Goal: Use online tool/utility: Utilize a website feature to perform a specific function

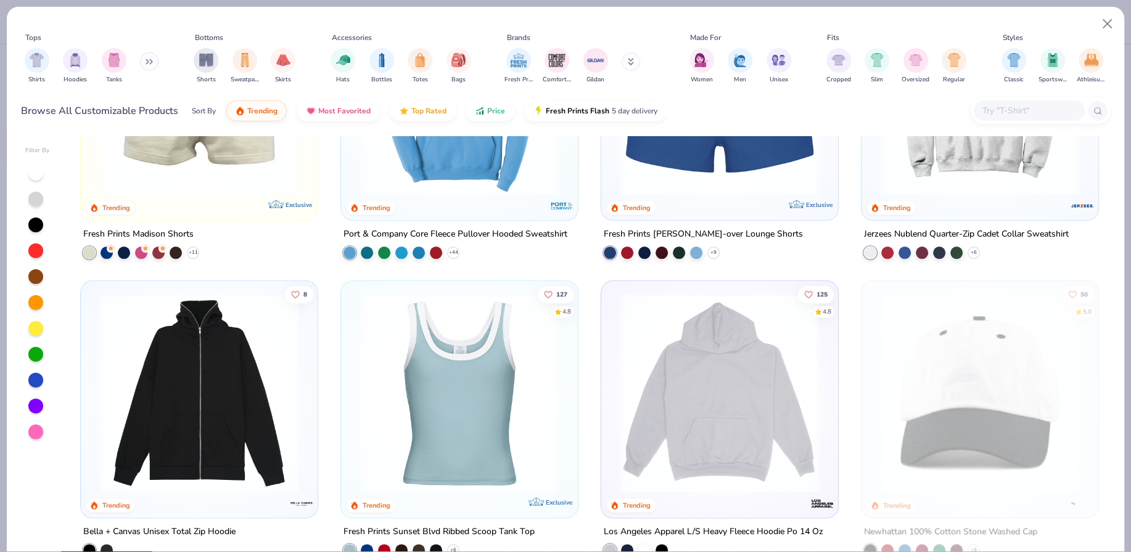
scroll to position [818, 0]
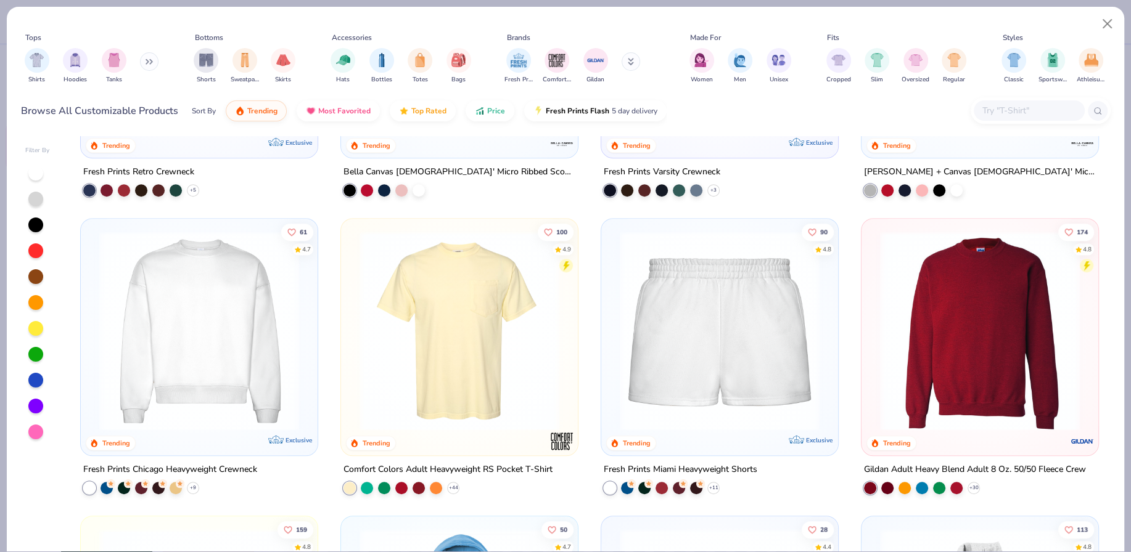
click at [1044, 365] on img at bounding box center [980, 331] width 212 height 200
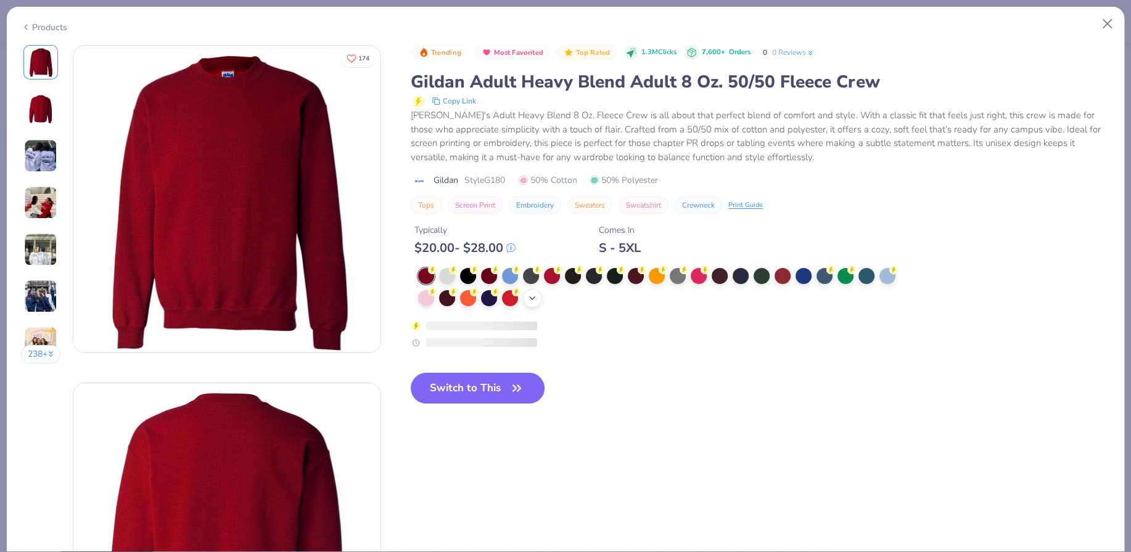
click at [534, 301] on icon at bounding box center [532, 298] width 10 height 10
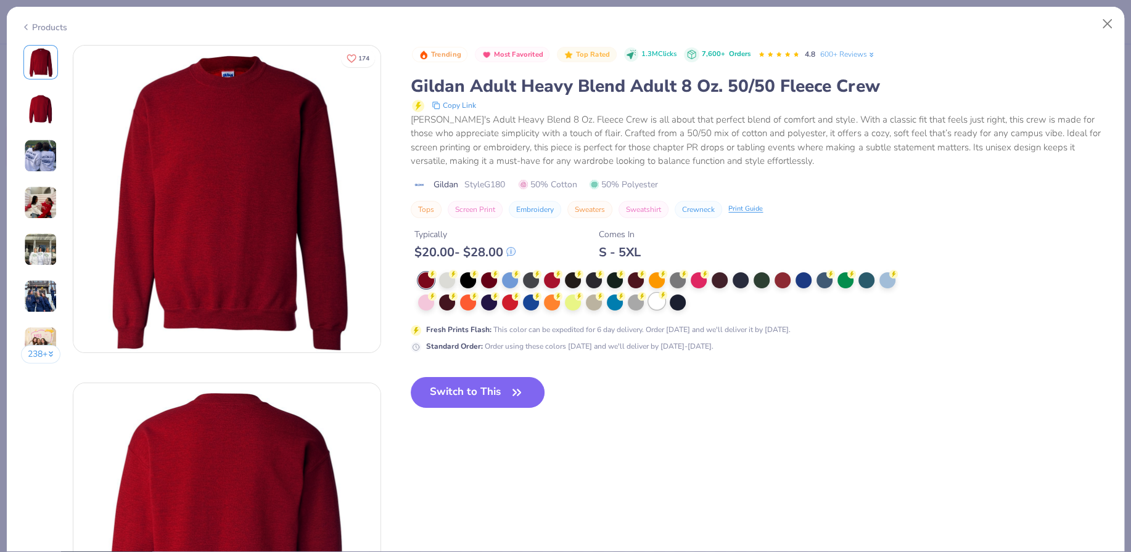
click at [658, 304] on div at bounding box center [657, 301] width 16 height 16
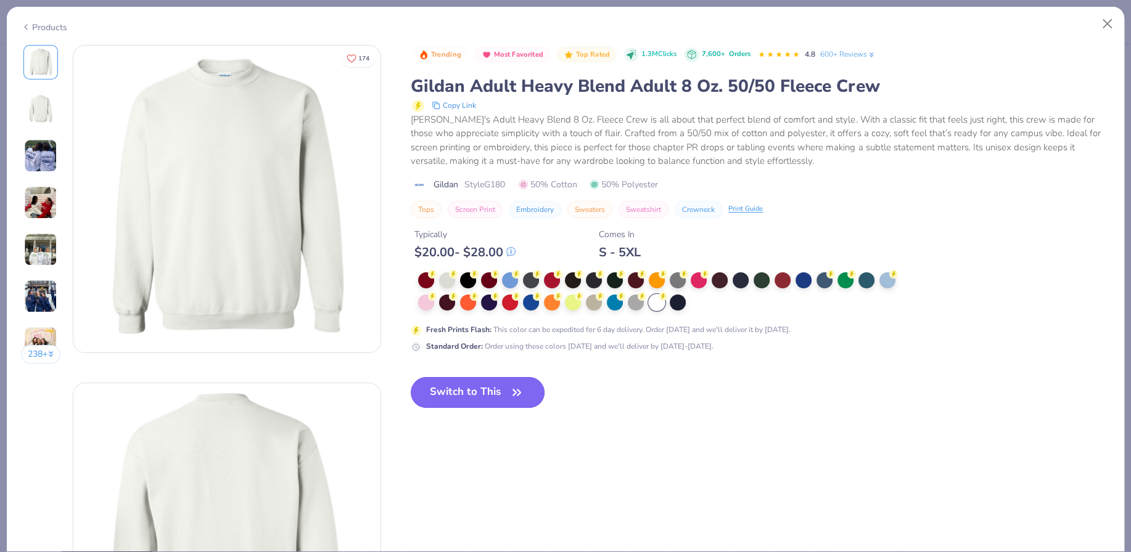
click at [488, 395] on button "Switch to This" at bounding box center [478, 392] width 134 height 31
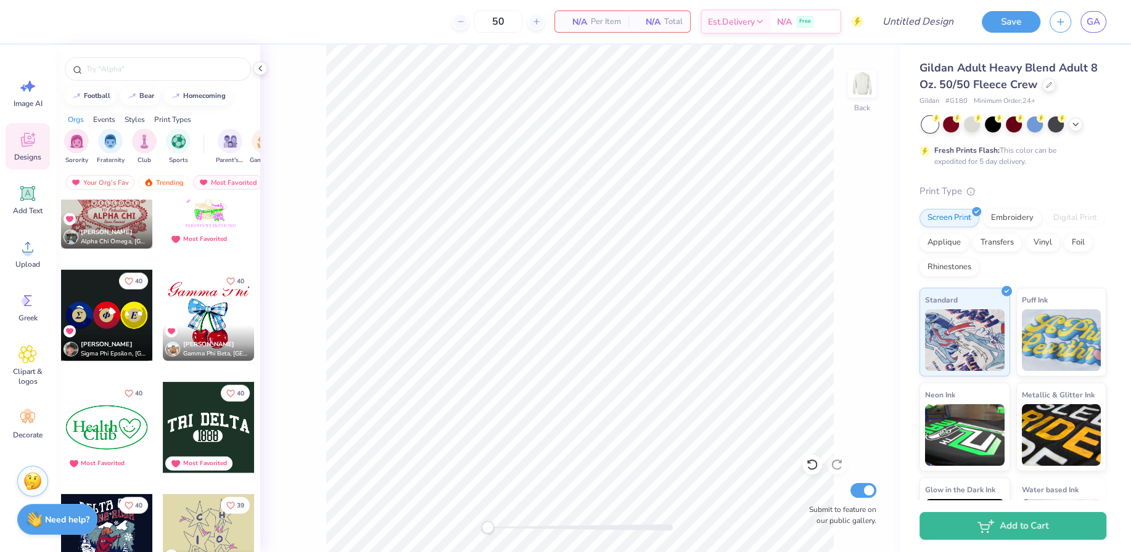
scroll to position [7132, 0]
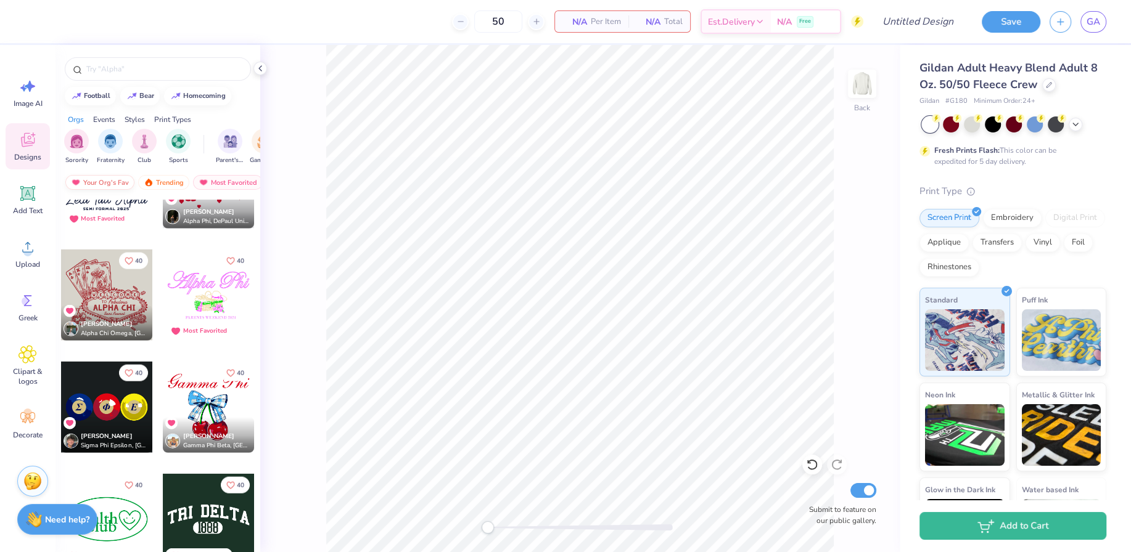
click at [97, 181] on div "Your Org's Fav" at bounding box center [99, 182] width 69 height 15
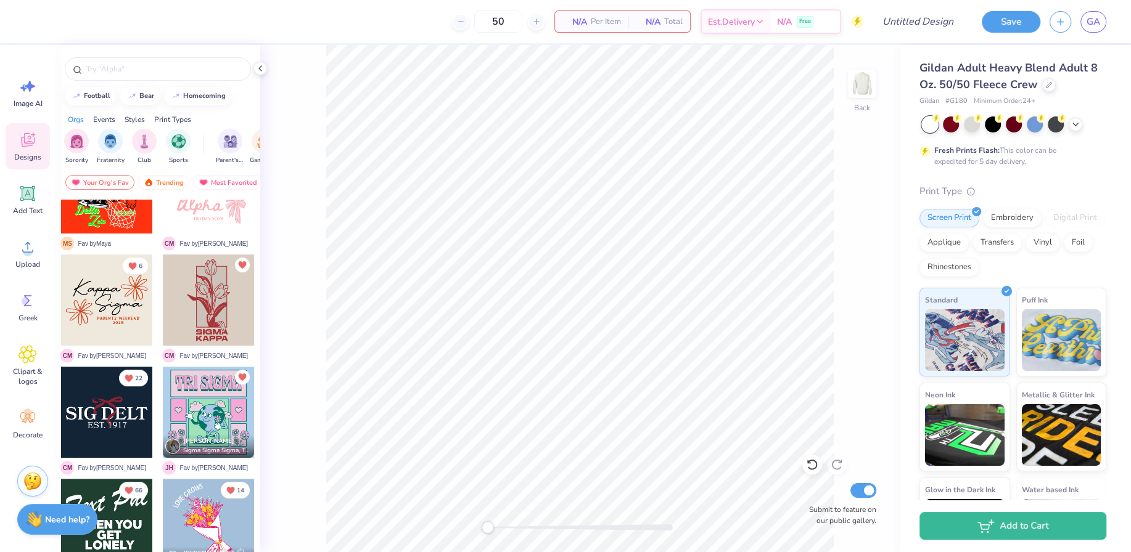
scroll to position [615, 0]
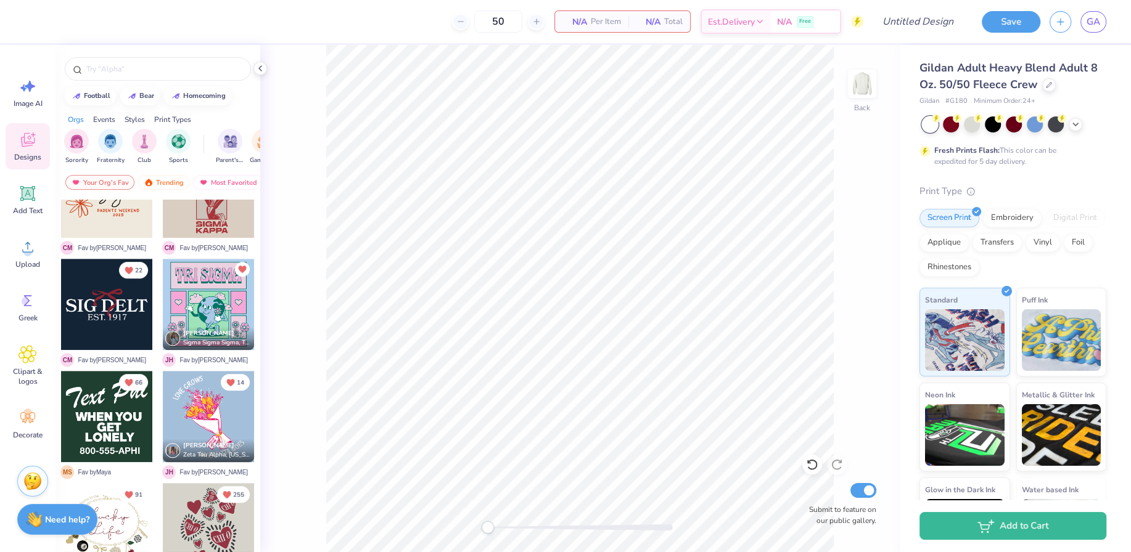
click at [109, 311] on div at bounding box center [106, 304] width 91 height 91
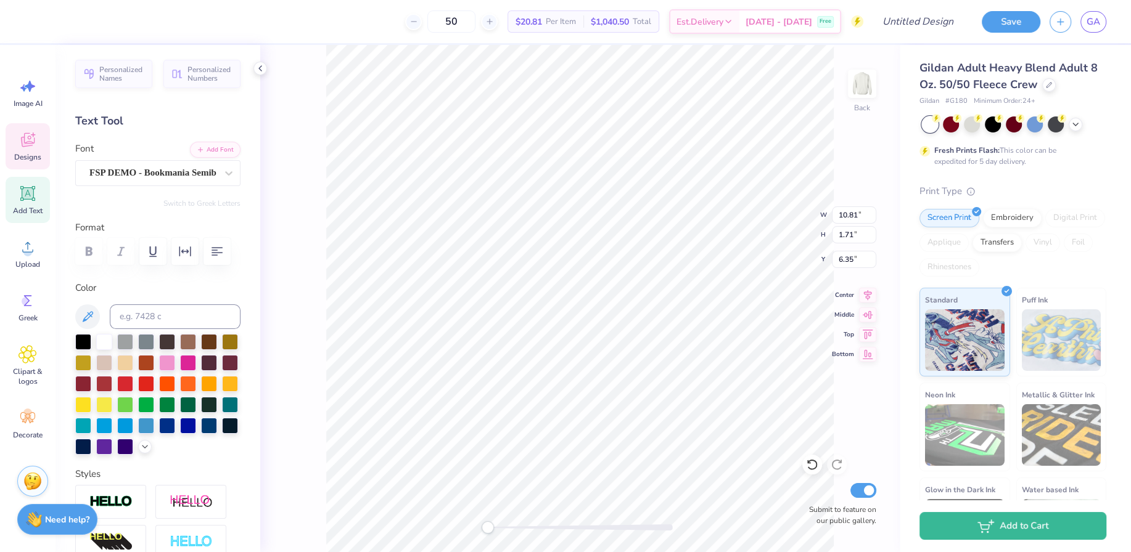
scroll to position [0, 0]
type textarea "S"
type textarea "AEPHI"
click at [24, 368] on span "Clipart & logos" at bounding box center [27, 377] width 41 height 20
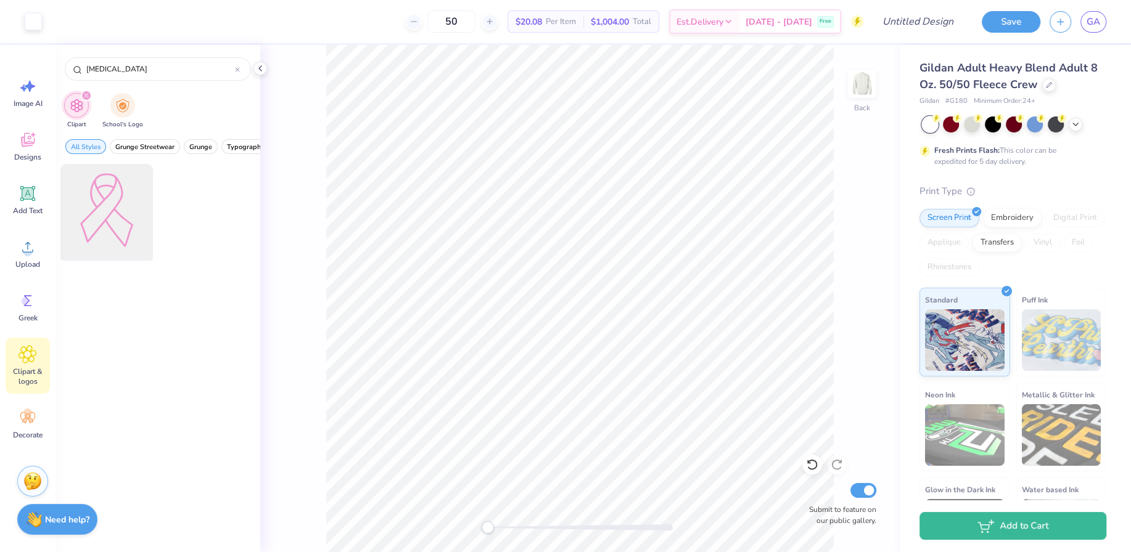
type input "breast cancer"
click at [110, 213] on div at bounding box center [107, 211] width 102 height 102
type input "7.49"
type input "1.62"
type input "6.08"
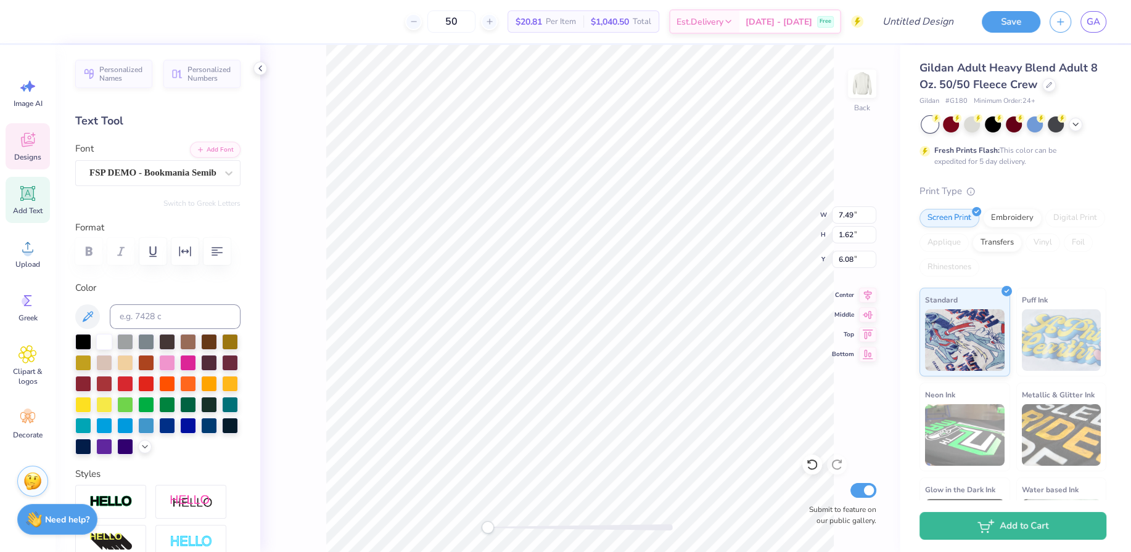
type textarea "AEPH"
click at [163, 367] on div at bounding box center [167, 362] width 16 height 16
type textarea "University of Pittsburgh"
click at [163, 359] on div at bounding box center [167, 362] width 16 height 16
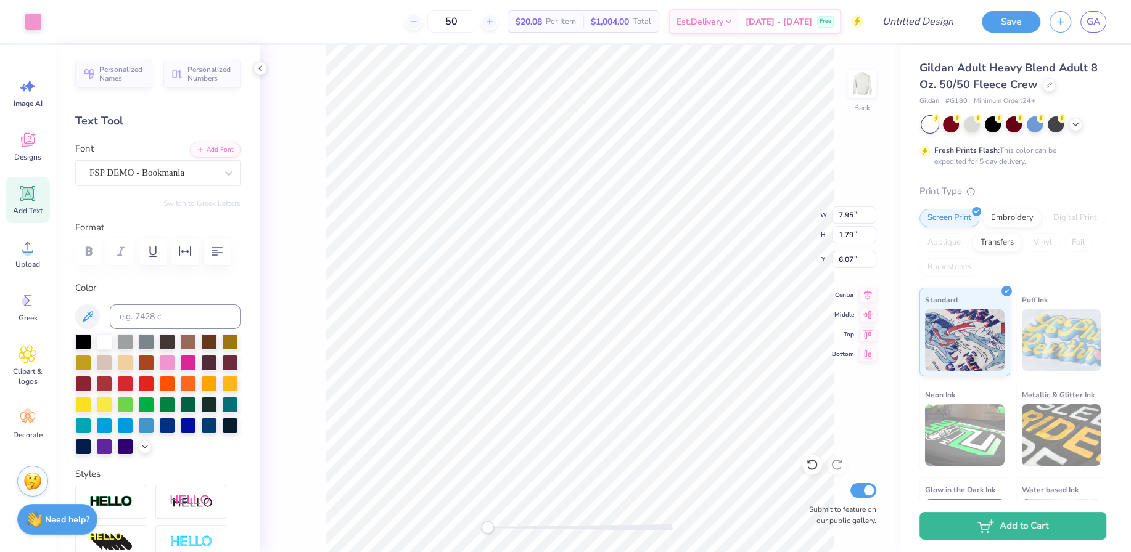
type input "9.95"
type input "2.40"
type input "5.91"
click at [27, 94] on icon at bounding box center [27, 86] width 18 height 18
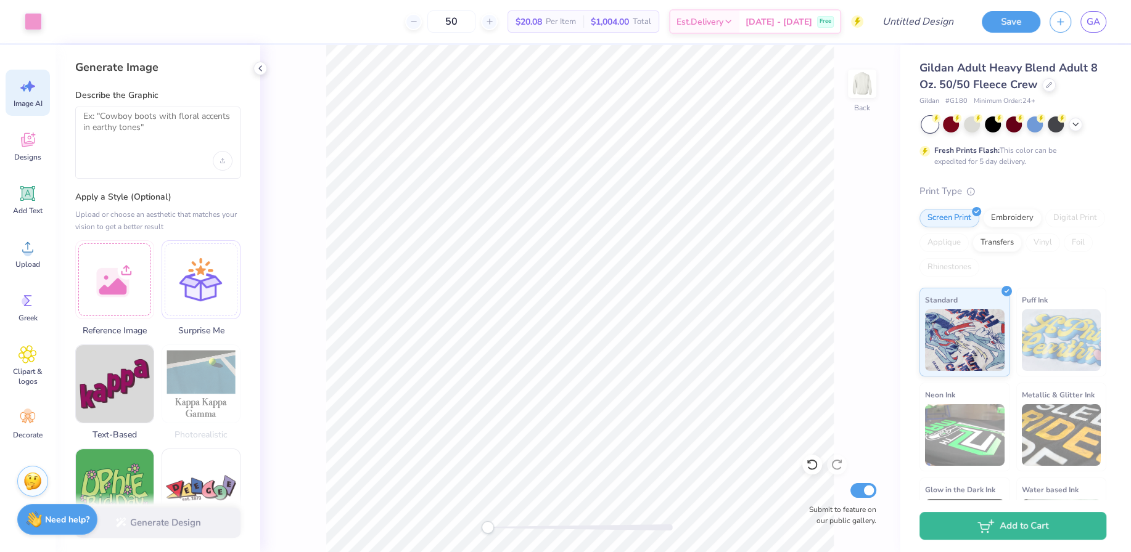
click at [148, 176] on div at bounding box center [157, 143] width 165 height 72
click at [102, 141] on textarea at bounding box center [157, 126] width 149 height 31
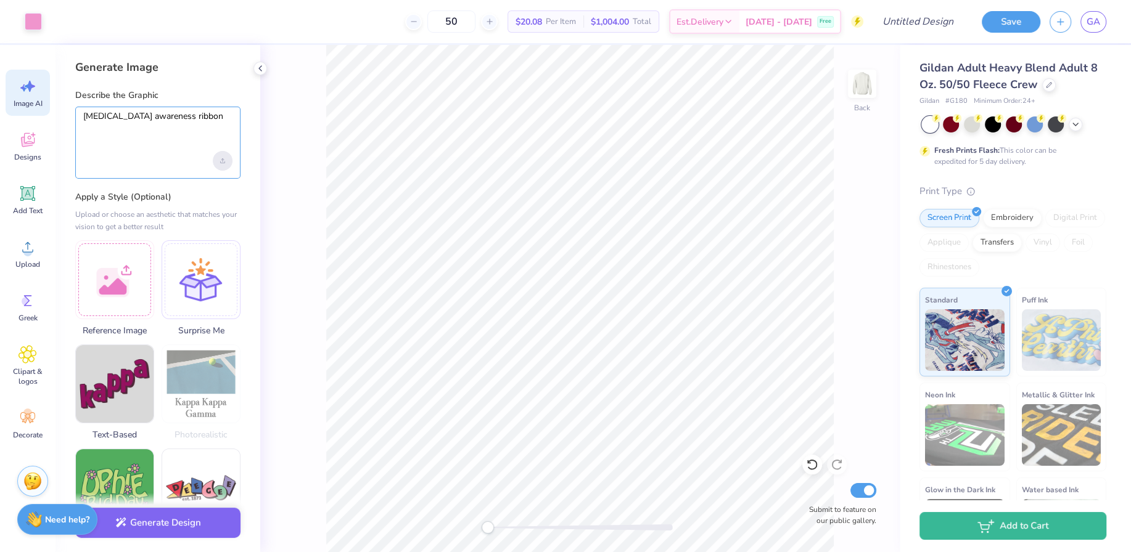
type textarea "breast cancer awareness ribbon"
click at [222, 158] on icon "Upload image" at bounding box center [222, 160] width 5 height 5
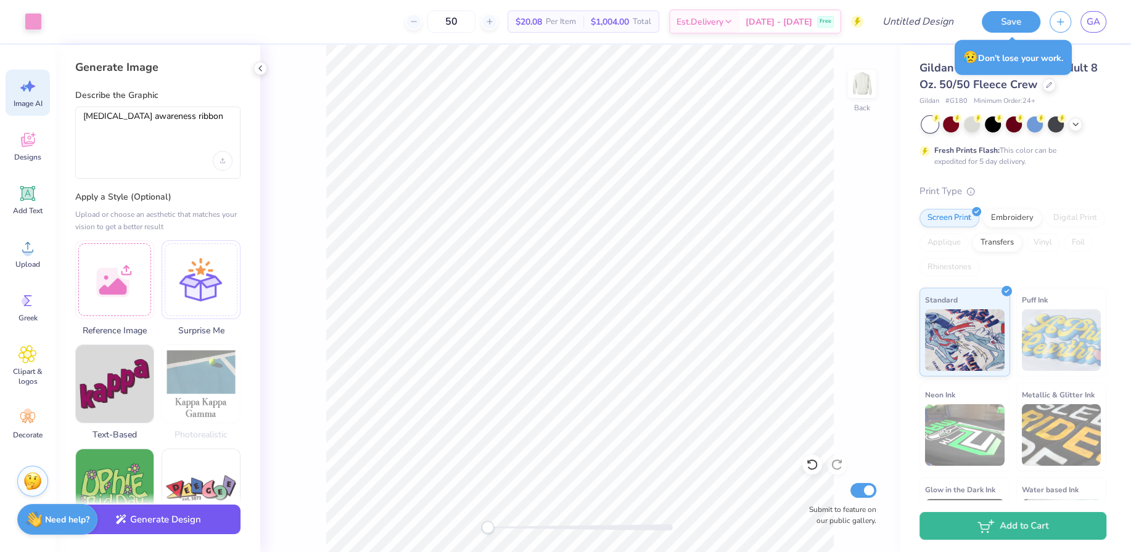
click at [168, 515] on button "Generate Design" at bounding box center [157, 520] width 165 height 30
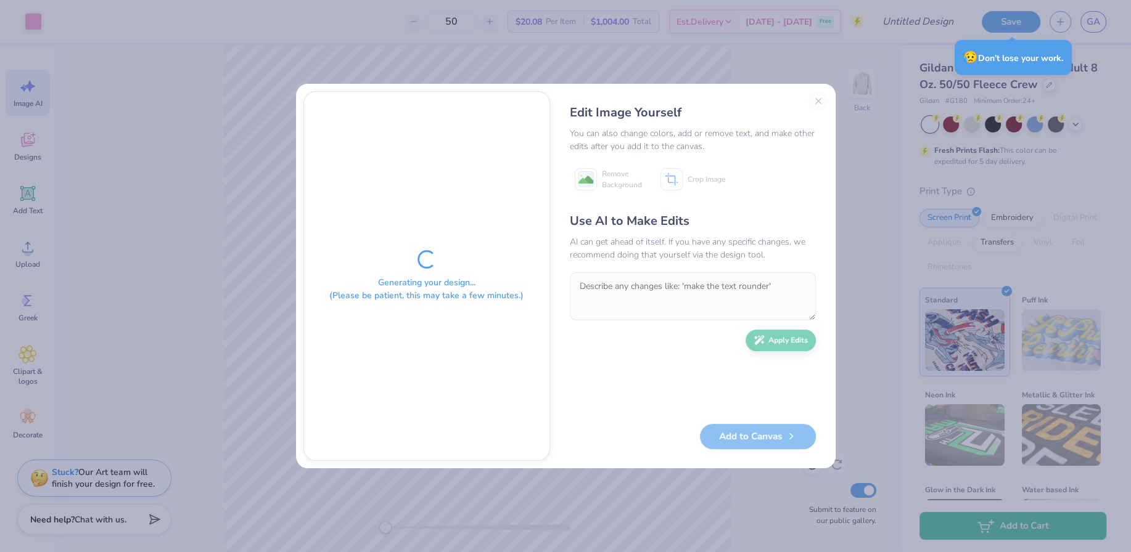
click at [816, 97] on div "Edit Image Yourself You can also change colors, add or remove text, and make ot…" at bounding box center [692, 276] width 271 height 370
click at [816, 100] on div "Edit Image Yourself You can also change colors, add or remove text, and make ot…" at bounding box center [692, 276] width 271 height 370
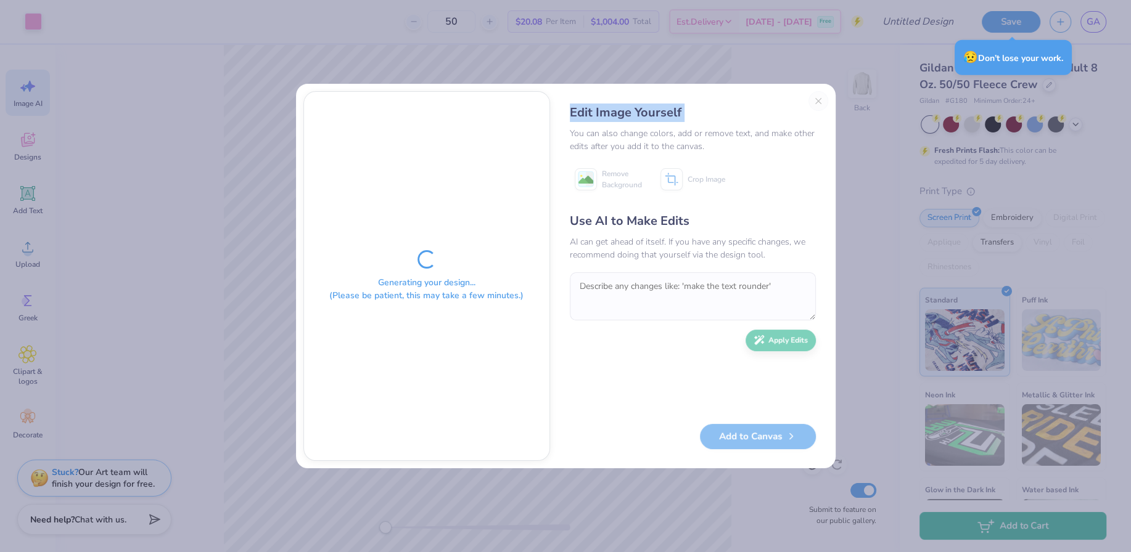
click at [816, 100] on div "Edit Image Yourself You can also change colors, add or remove text, and make ot…" at bounding box center [692, 276] width 271 height 370
click at [950, 107] on div "Generating your design... (Please be patient, this may take a few minutes.) Edi…" at bounding box center [565, 276] width 1131 height 552
click at [732, 441] on div "Add to Canvas" at bounding box center [693, 436] width 246 height 25
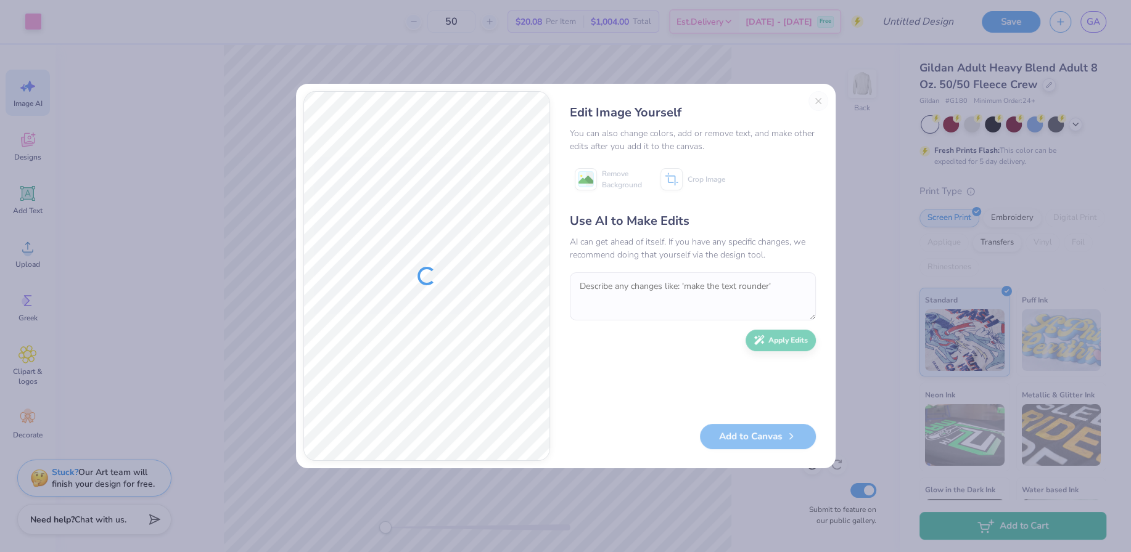
click at [814, 99] on div "Edit Image Yourself You can also change colors, add or remove text, and make ot…" at bounding box center [692, 276] width 271 height 370
click at [822, 96] on div "Edit Image Yourself You can also change colors, add or remove text, and make ot…" at bounding box center [692, 276] width 271 height 370
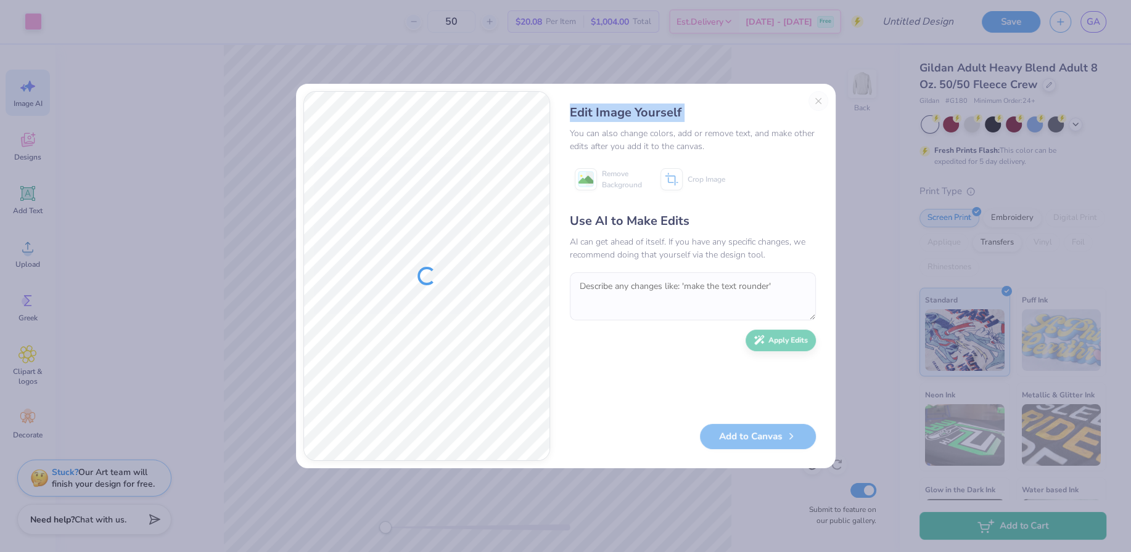
click at [822, 96] on div "Edit Image Yourself You can also change colors, add or remove text, and make ot…" at bounding box center [692, 276] width 271 height 370
click at [823, 99] on div "Edit Image Yourself You can also change colors, add or remove text, and make ot…" at bounding box center [692, 276] width 271 height 370
click at [814, 100] on div "Edit Image Yourself You can also change colors, add or remove text, and make ot…" at bounding box center [692, 276] width 271 height 370
click at [814, 100] on button "Close" at bounding box center [818, 101] width 20 height 20
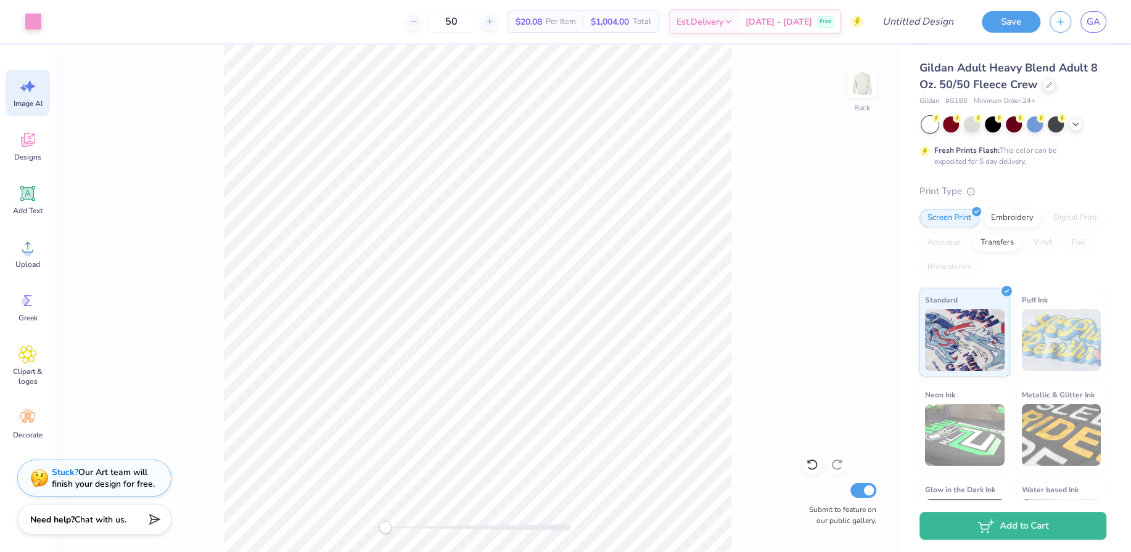
scroll to position [0, 27]
click at [18, 158] on span "Designs" at bounding box center [27, 157] width 27 height 10
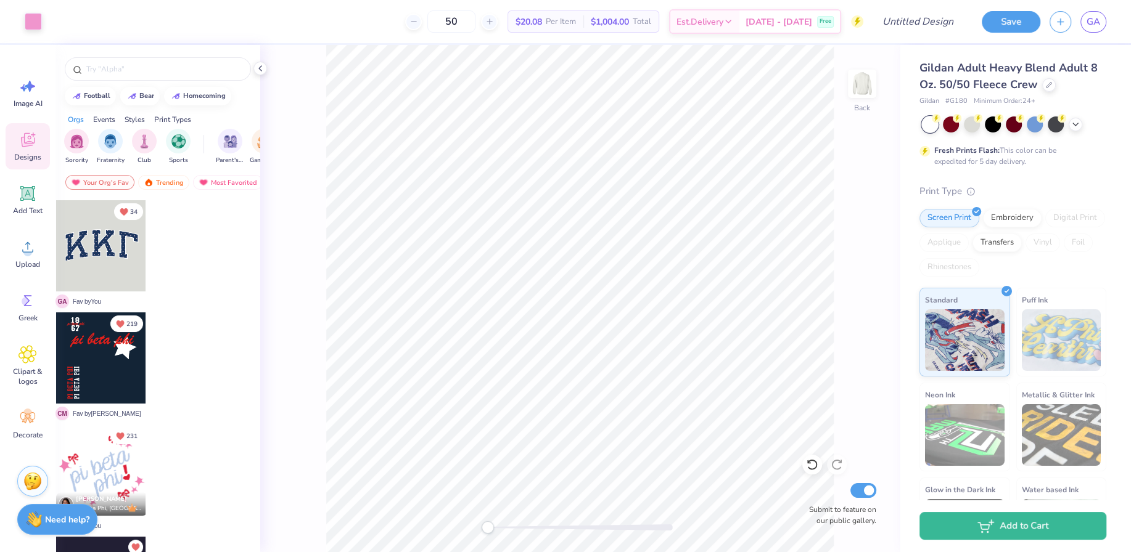
scroll to position [0, 0]
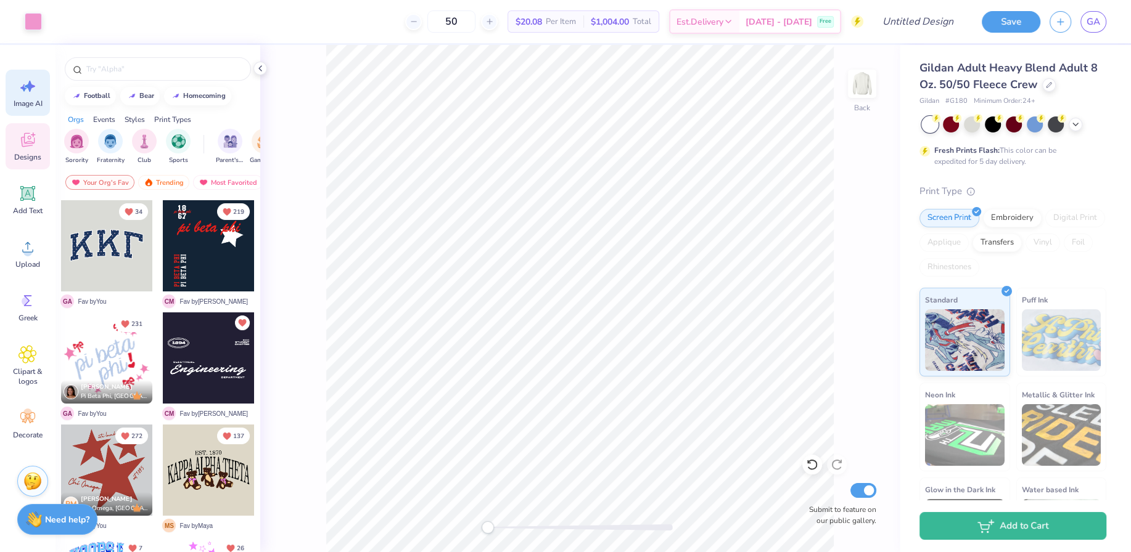
click at [39, 95] on div "Image AI" at bounding box center [28, 93] width 44 height 46
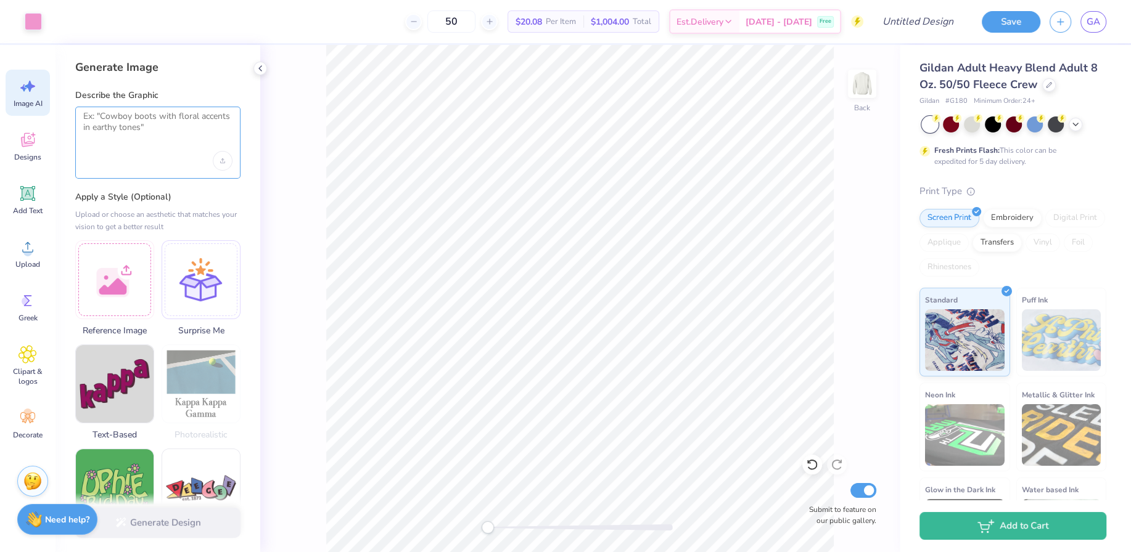
click at [101, 135] on textarea at bounding box center [157, 126] width 149 height 31
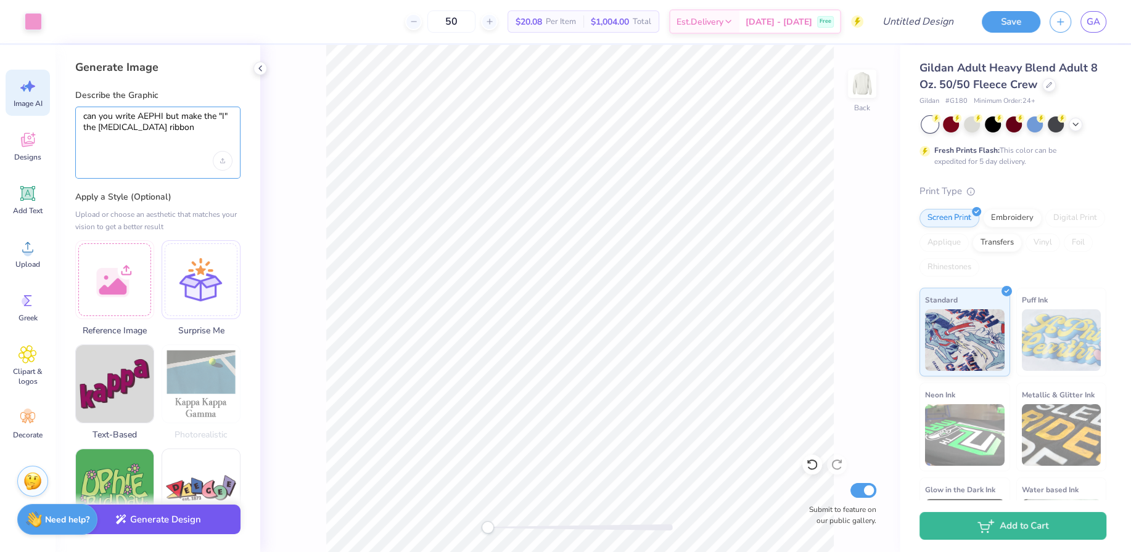
type textarea "can you write AEPHI but make the "I" the breast cancer ribbon"
click at [112, 517] on button "Generate Design" at bounding box center [157, 520] width 165 height 30
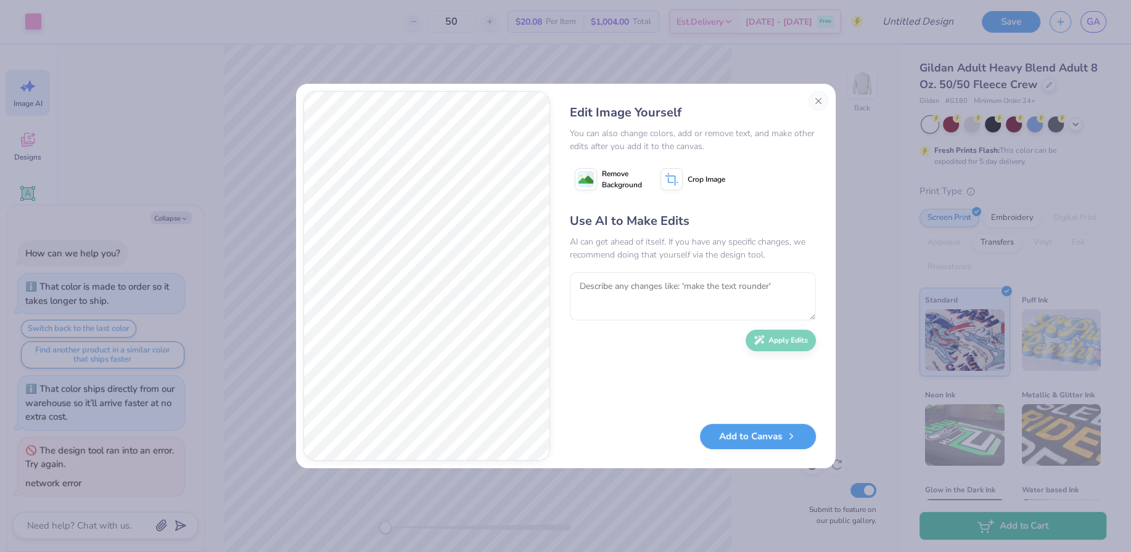
click at [663, 181] on icon at bounding box center [671, 179] width 22 height 22
click at [713, 179] on icon at bounding box center [711, 179] width 7 height 7
click at [741, 254] on div "AI can get ahead of itself. If you have any specific changes, we recommend doin…" at bounding box center [693, 249] width 246 height 26
click at [660, 288] on textarea at bounding box center [693, 297] width 246 height 48
type textarea "x"
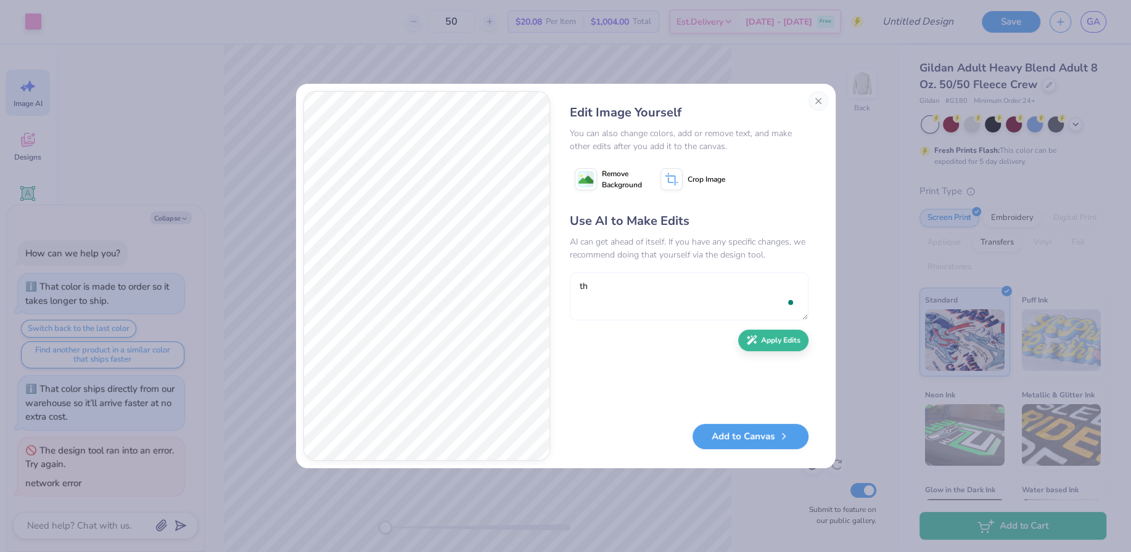
type textarea "t"
type textarea "you didnt do anythign"
click at [777, 334] on button "Apply Edits" at bounding box center [773, 338] width 70 height 22
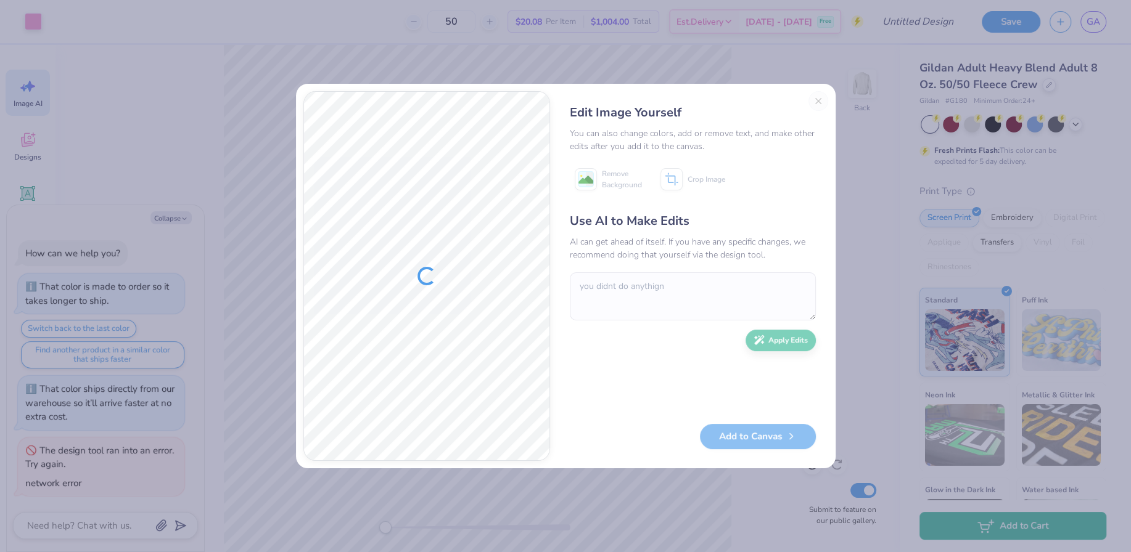
click at [827, 107] on div "Edit Image Yourself You can also change colors, add or remove text, and make ot…" at bounding box center [692, 276] width 271 height 370
click at [822, 102] on div "Edit Image Yourself You can also change colors, add or remove text, and make ot…" at bounding box center [692, 276] width 271 height 370
click at [814, 105] on div "Edit Image Yourself" at bounding box center [693, 113] width 246 height 18
click at [814, 99] on div "Edit Image Yourself You can also change colors, add or remove text, and make ot…" at bounding box center [692, 276] width 271 height 370
click at [817, 93] on button "Close" at bounding box center [818, 101] width 20 height 20
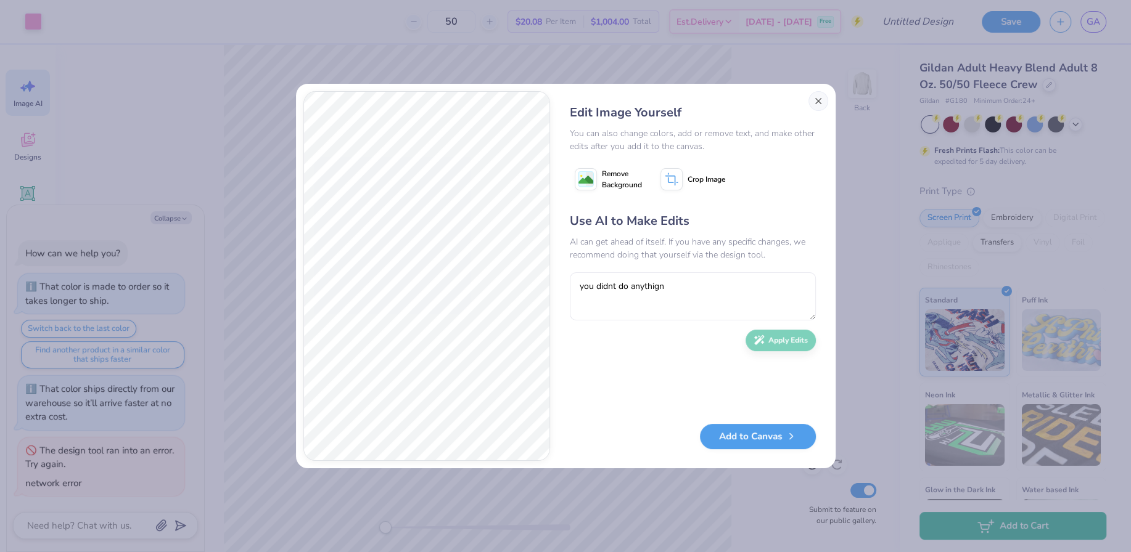
scroll to position [0, 27]
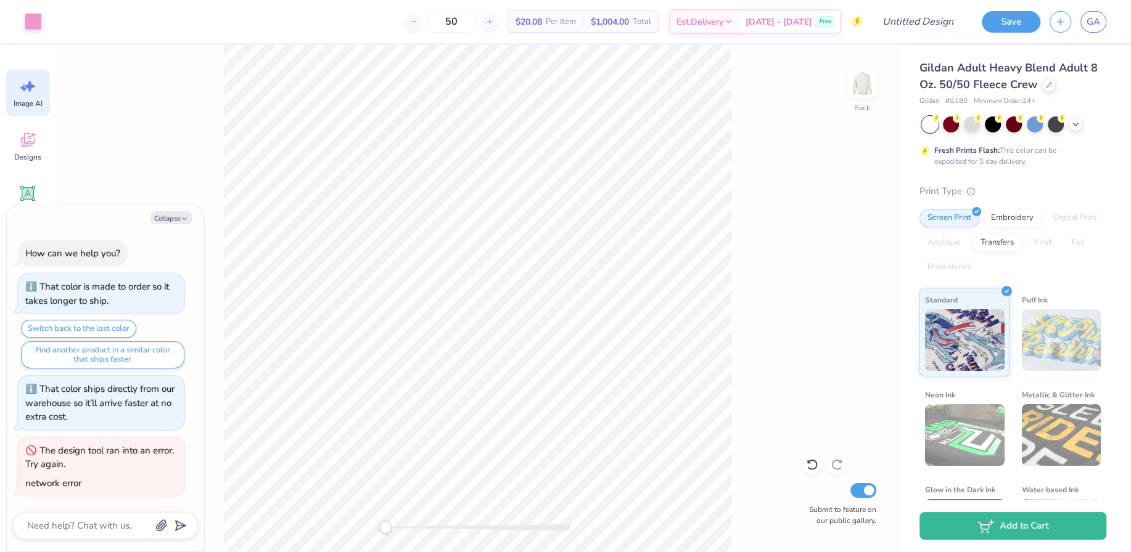
click at [31, 103] on span "Image AI" at bounding box center [28, 104] width 29 height 10
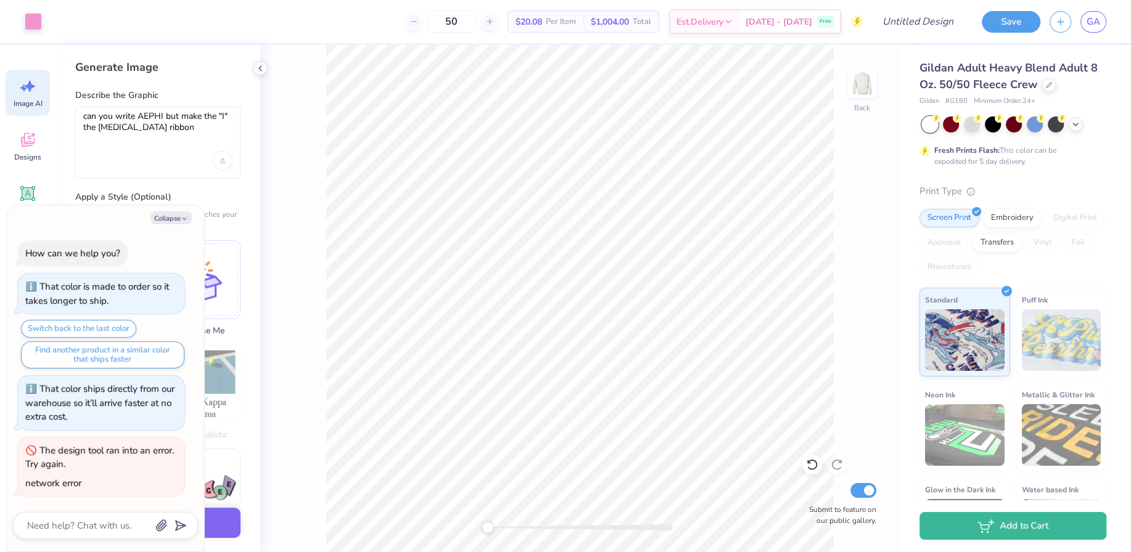
scroll to position [0, 0]
click at [170, 215] on button "Collapse" at bounding box center [170, 217] width 41 height 13
type textarea "x"
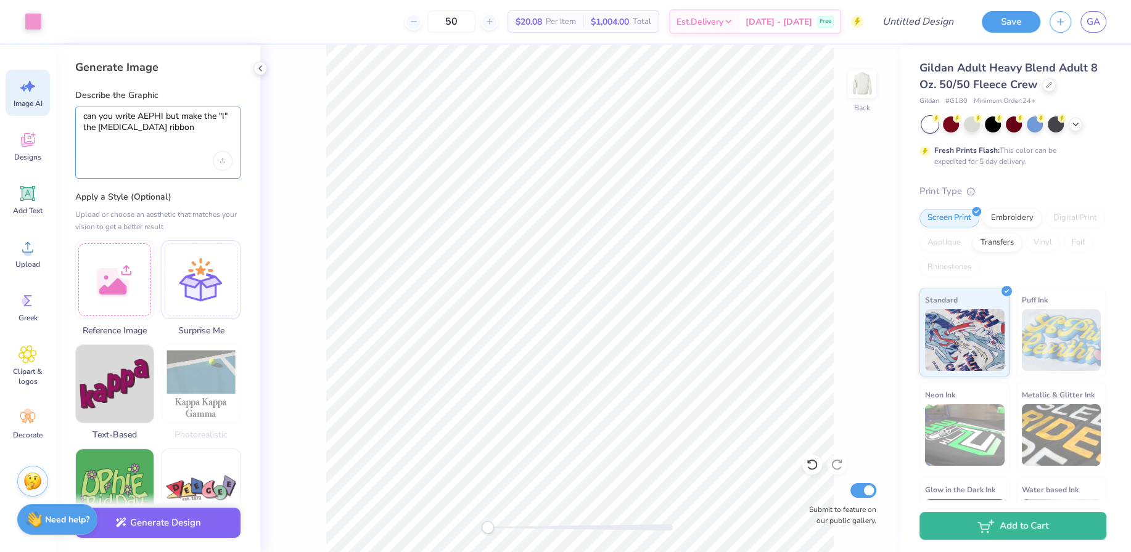
click at [173, 132] on textarea "can you write AEPHI but make the "I" the breast cancer ribbon" at bounding box center [157, 126] width 149 height 31
click at [191, 128] on textarea "can you write AEPHI but make the "I" the breast cancer ribbon" at bounding box center [157, 126] width 149 height 31
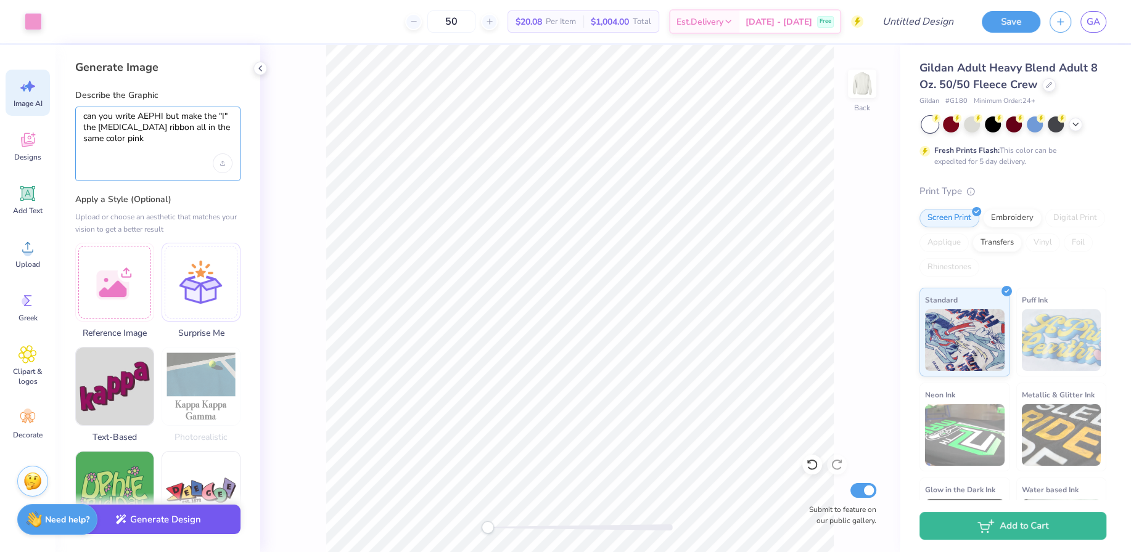
type textarea "can you write AEPHI but make the "I" the [MEDICAL_DATA] ribbon all in the same …"
click at [184, 525] on button "Generate Design" at bounding box center [157, 520] width 165 height 30
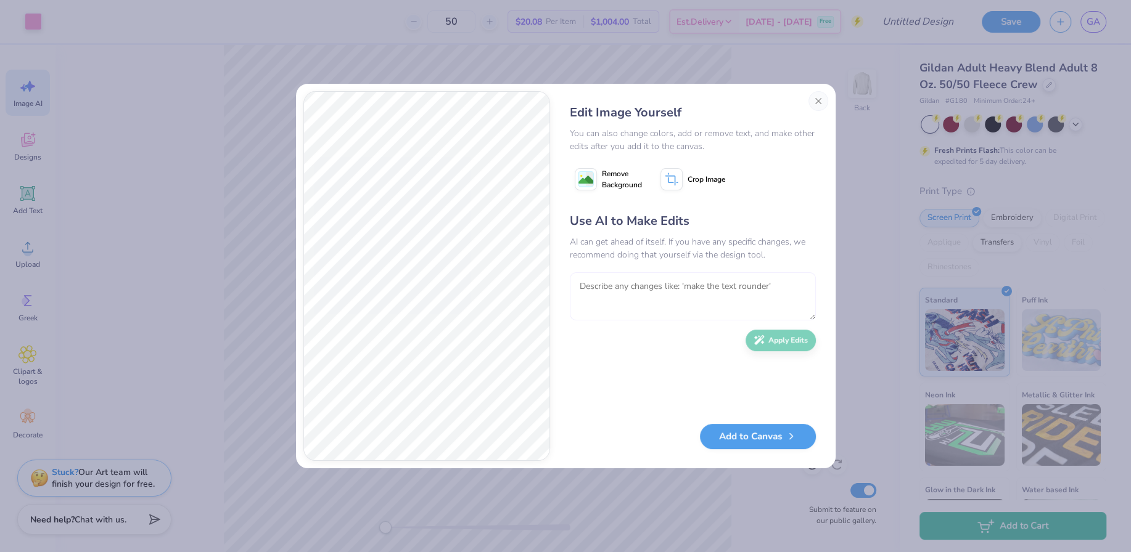
click at [644, 289] on textarea at bounding box center [693, 297] width 246 height 48
click at [510, 266] on div "Edit Image Yourself You can also change colors, add or remove text, and make ot…" at bounding box center [561, 276] width 517 height 370
click at [687, 298] on textarea "move the cancer sign" at bounding box center [689, 297] width 239 height 48
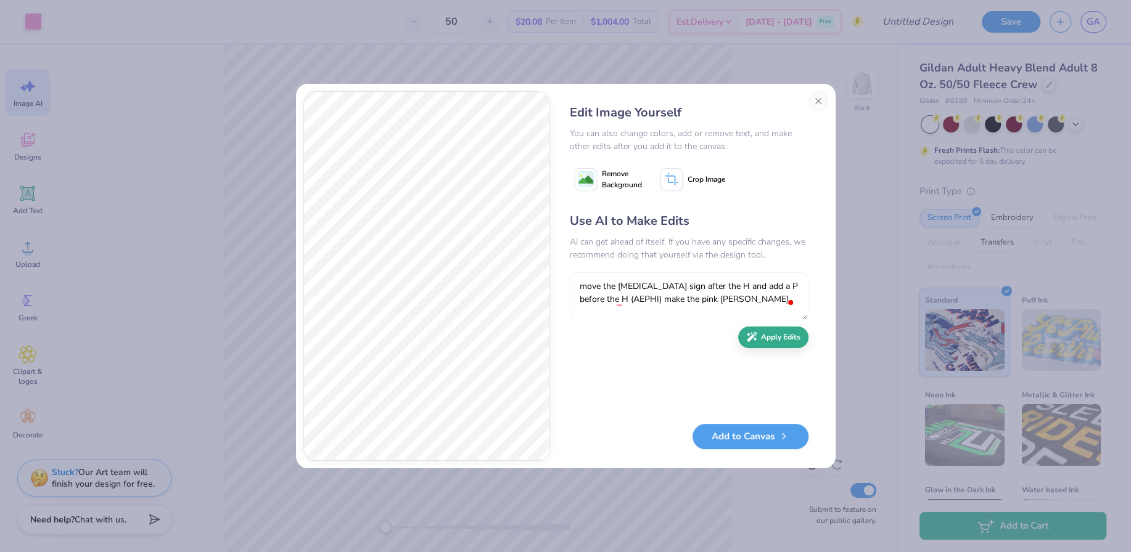
type textarea "move the cancer sign after the H and add a P before the H (AEPHI) make the pink…"
click at [785, 344] on button "Apply Edits" at bounding box center [773, 338] width 70 height 22
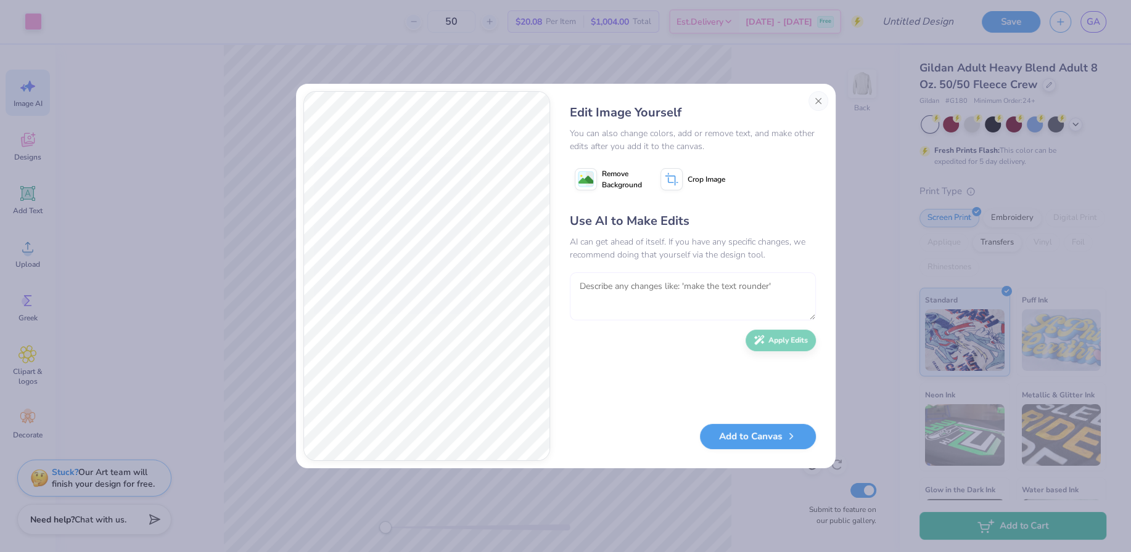
click at [605, 294] on textarea "To enrich screen reader interactions, please activate Accessibility in Grammarl…" at bounding box center [693, 297] width 246 height 48
type textarea "c"
type textarea "make the letters rounder"
click at [757, 343] on icon "button" at bounding box center [751, 337] width 11 height 11
click at [718, 290] on textarea "make the letters rounder" at bounding box center [693, 297] width 246 height 48
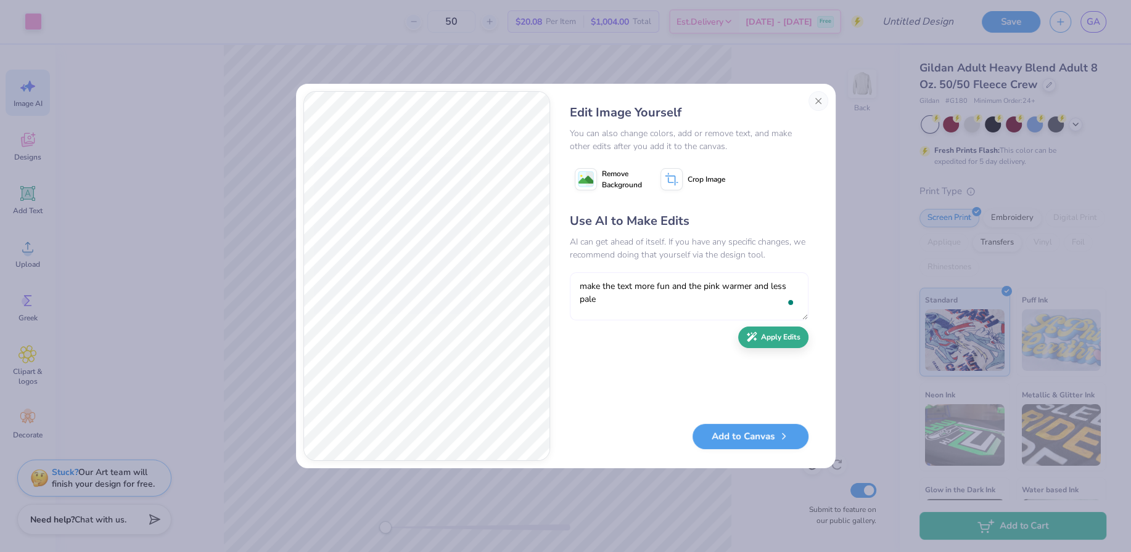
type textarea "make the text more fun and the pink warmer and less pale"
click at [771, 332] on button "Apply Edits" at bounding box center [773, 338] width 70 height 22
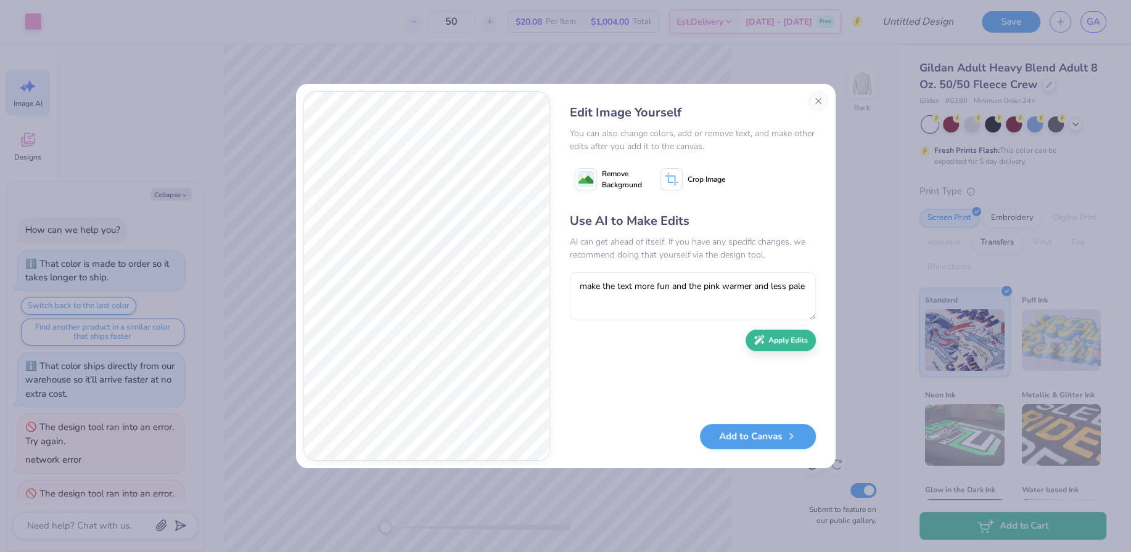
type textarea "x"
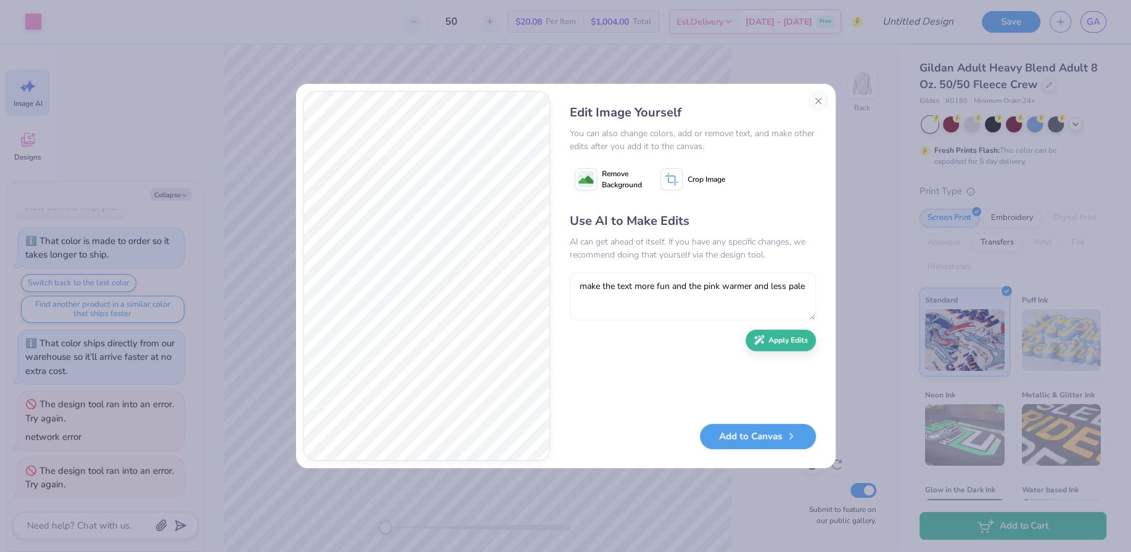
click at [635, 298] on textarea "make the text more fun and the pink warmer and less pale" at bounding box center [693, 297] width 246 height 48
click at [681, 294] on textarea "make the text more fun and the pink warmer and less pale" at bounding box center [693, 297] width 246 height 48
click at [673, 287] on textarea "make the text more fun and the pink warmer and less pale" at bounding box center [693, 297] width 246 height 48
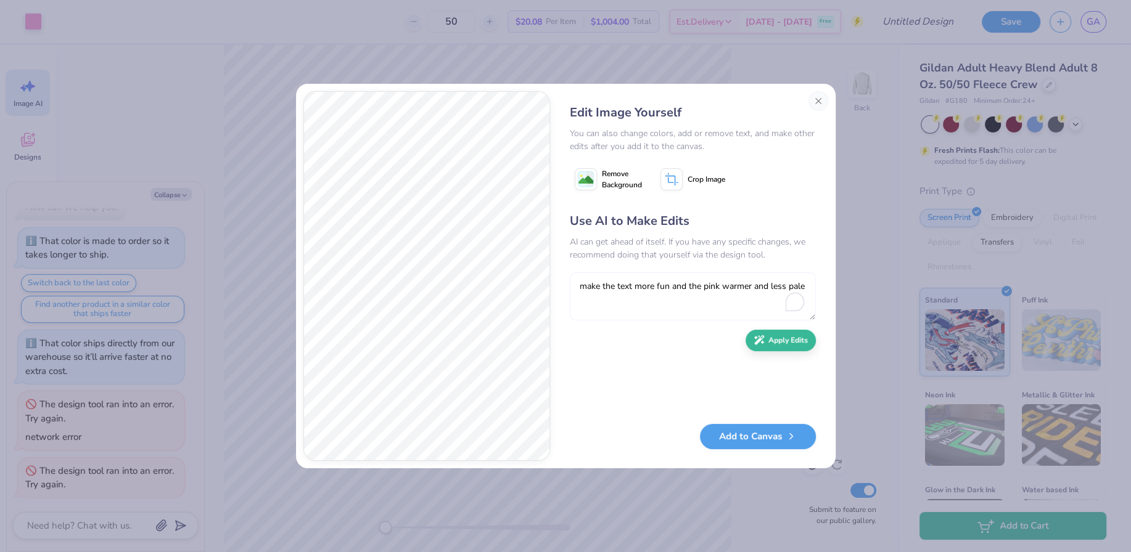
click at [673, 287] on textarea "make the text more fun and the pink warmer and less pale" at bounding box center [693, 297] width 246 height 48
type textarea "make it all the same color"
click at [774, 343] on button "Apply Edits" at bounding box center [780, 338] width 70 height 22
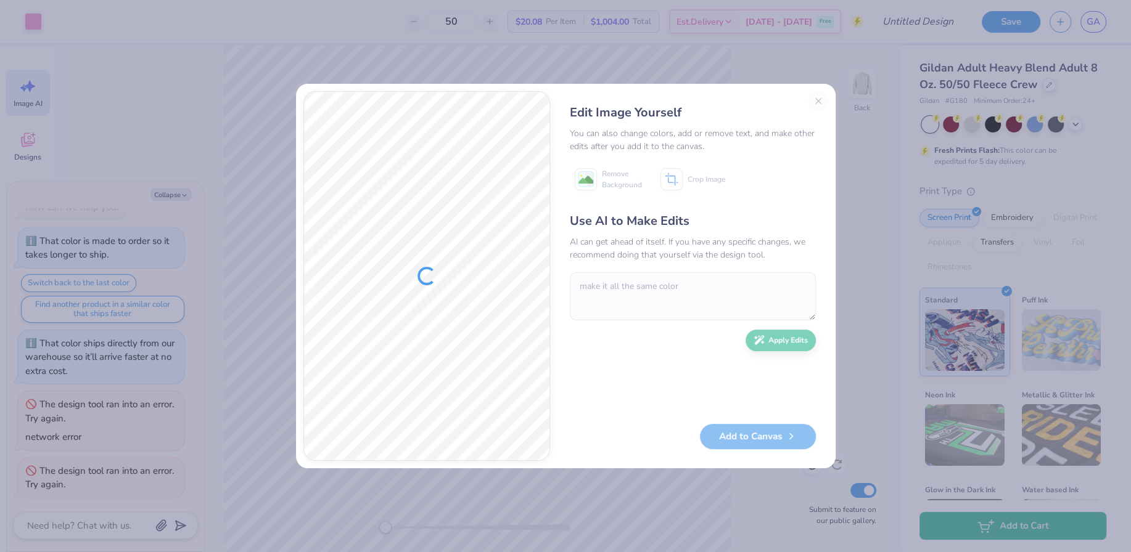
type textarea "x"
